Goal: Information Seeking & Learning: Learn about a topic

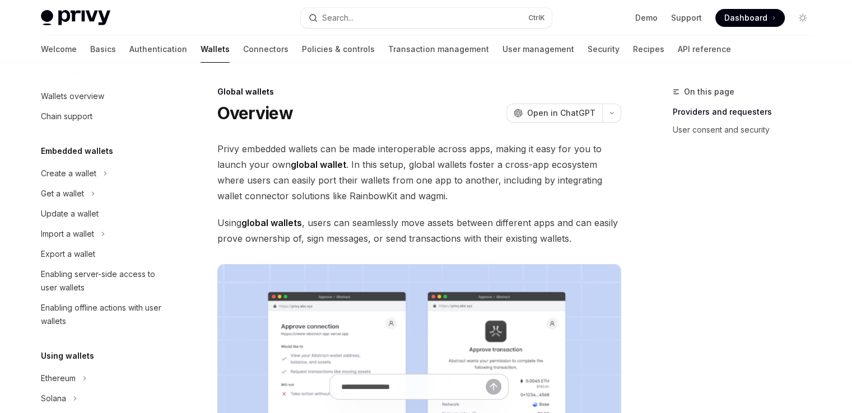
type textarea "*"
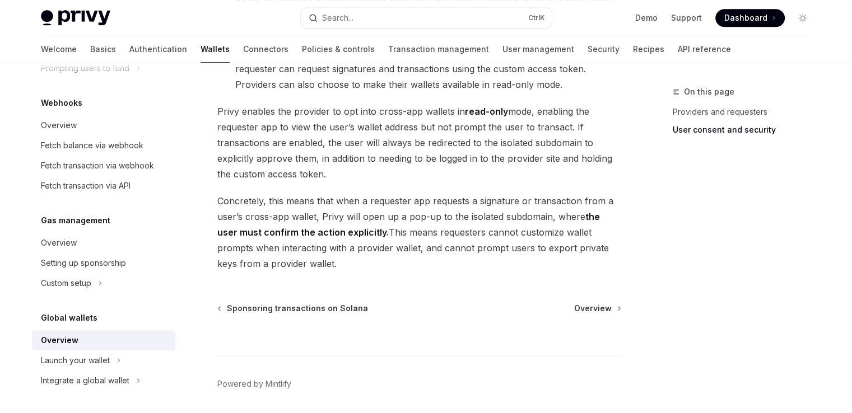
scroll to position [1008, 0]
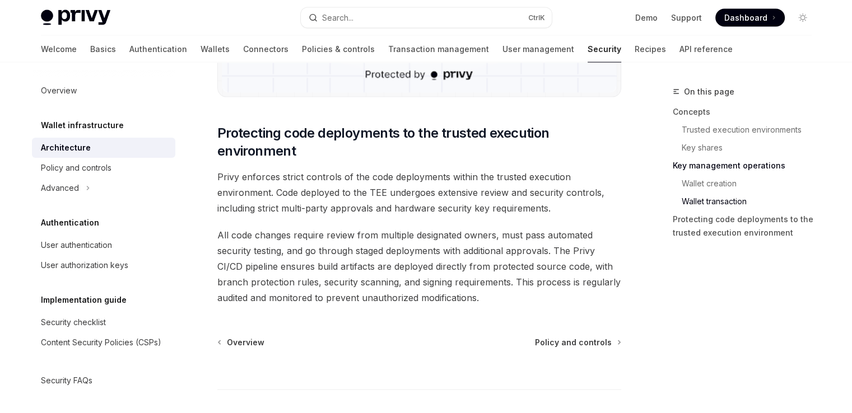
scroll to position [2408, 0]
